Goal: Information Seeking & Learning: Check status

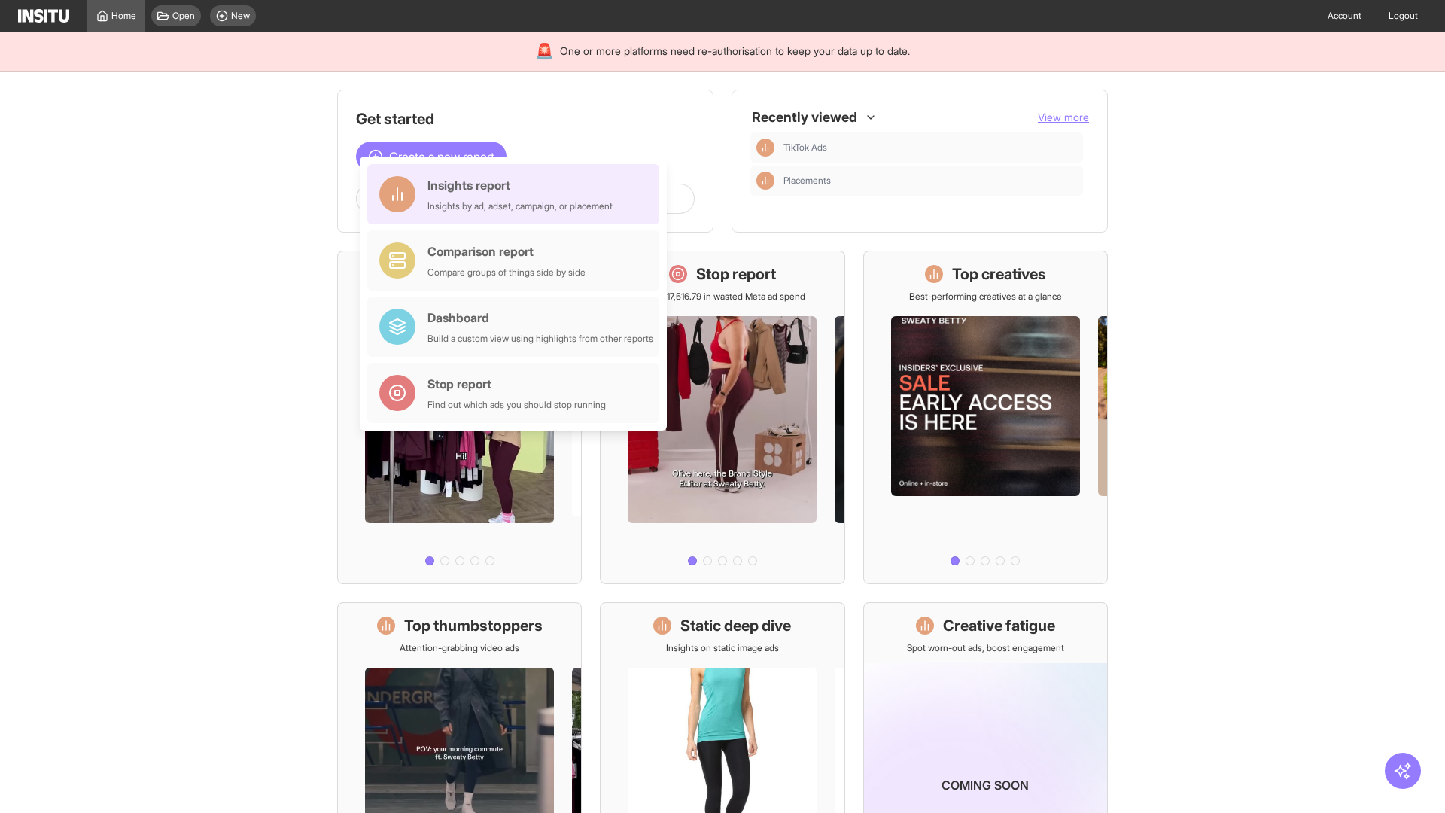
click at [517, 194] on div "Insights report Insights by ad, adset, campaign, or placement" at bounding box center [519, 194] width 185 height 36
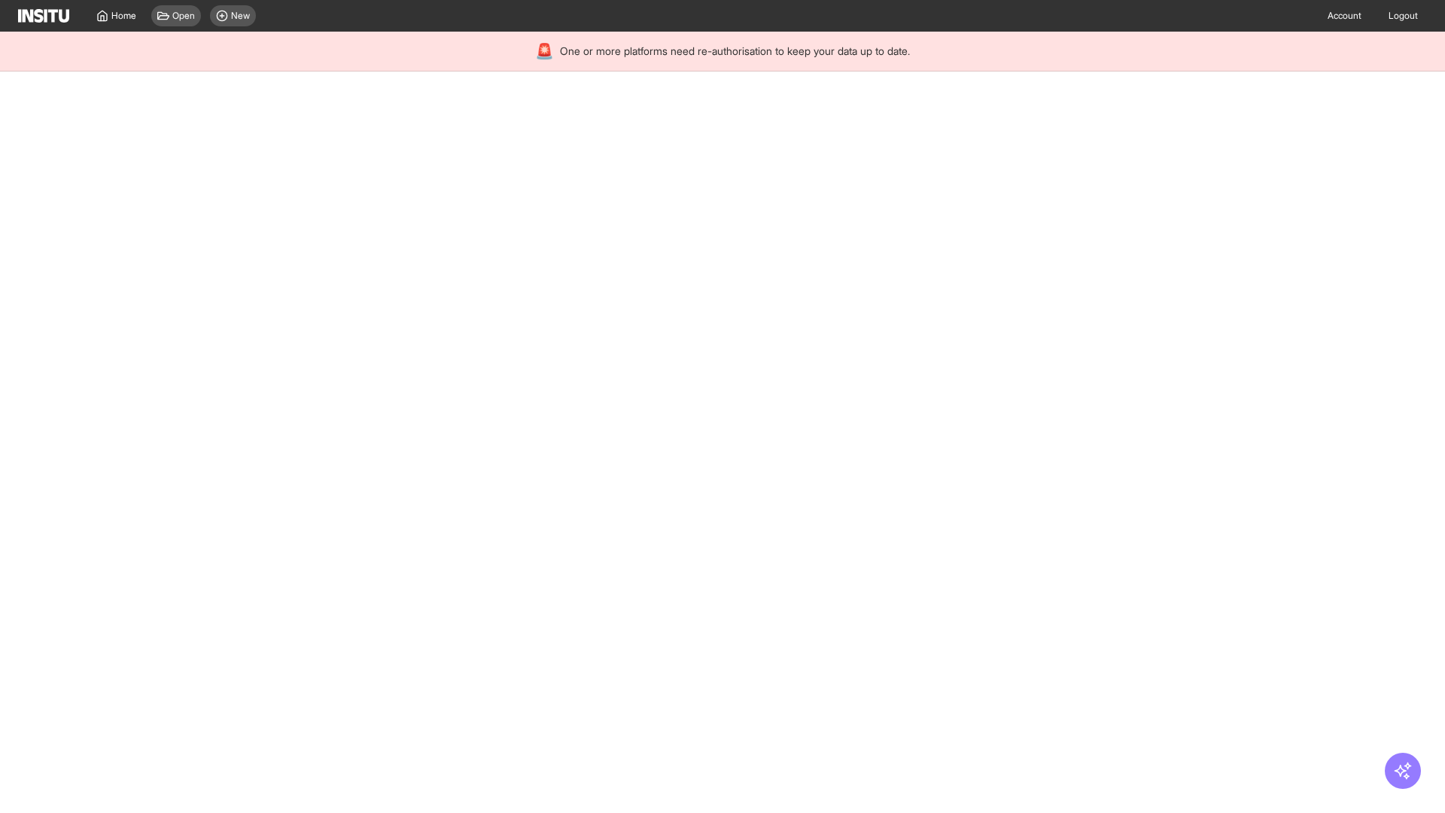
select select "**"
